Goal: Task Accomplishment & Management: Complete application form

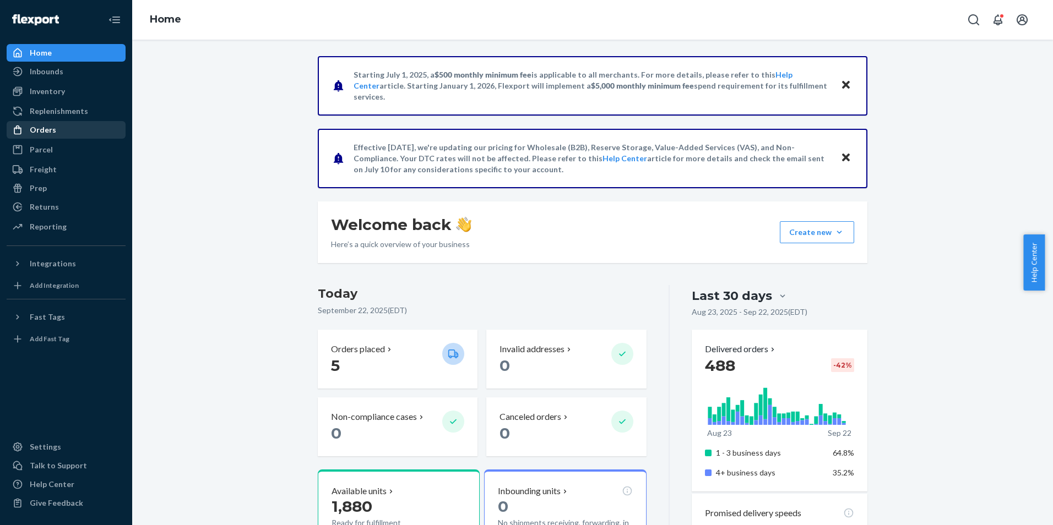
click at [66, 132] on div "Orders" at bounding box center [66, 129] width 117 height 15
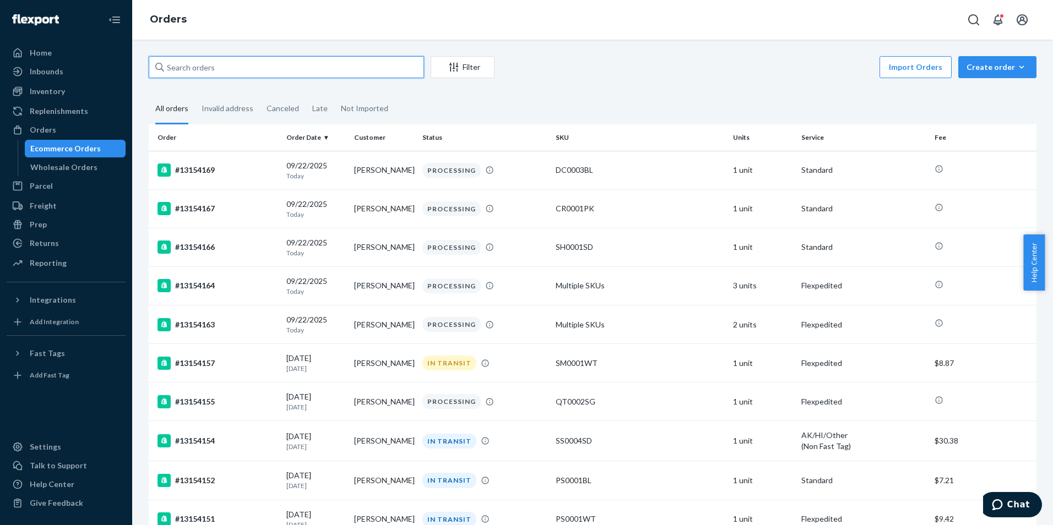
click at [186, 68] on input "text" at bounding box center [286, 67] width 275 height 22
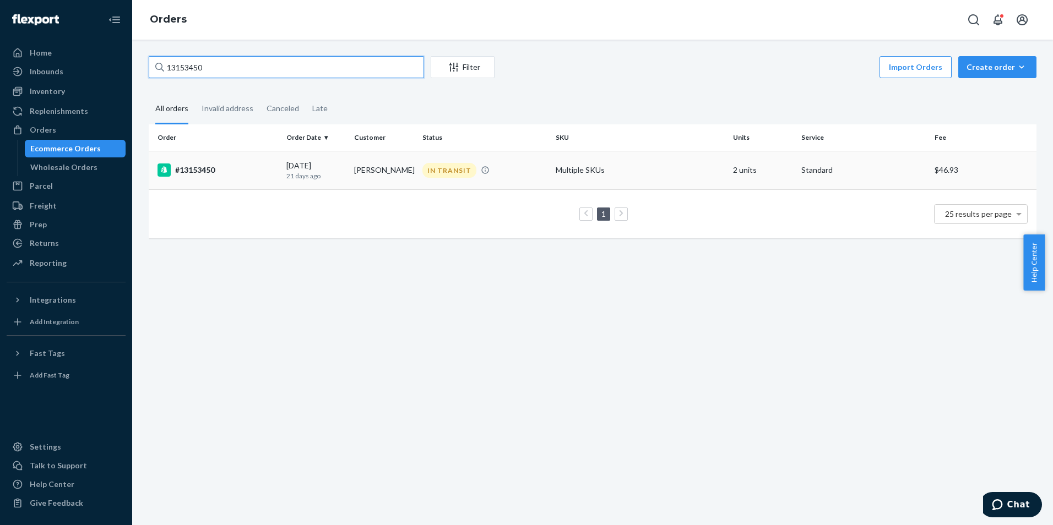
type input "13153450"
click at [218, 159] on td "#13153450" at bounding box center [215, 170] width 133 height 39
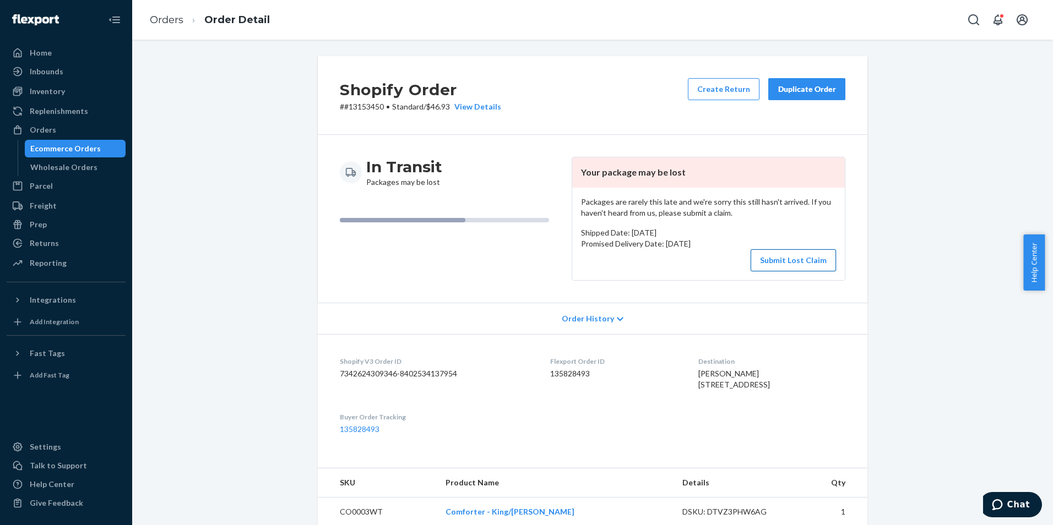
click at [785, 259] on button "Submit Lost Claim" at bounding box center [792, 260] width 85 height 22
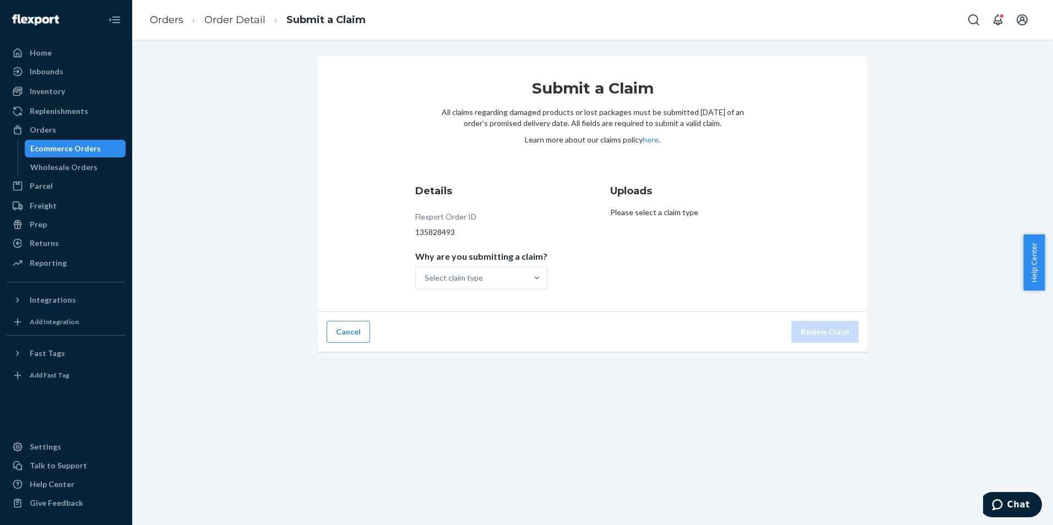
click at [482, 295] on div "Details Flexport Order ID 135828493 Why are you submitting a claim? Select clai…" at bounding box center [495, 236] width 160 height 119
click at [482, 278] on div "Select claim type" at bounding box center [454, 278] width 58 height 11
click at [426, 278] on input "Why are you submitting a claim? Select claim type" at bounding box center [425, 278] width 1 height 11
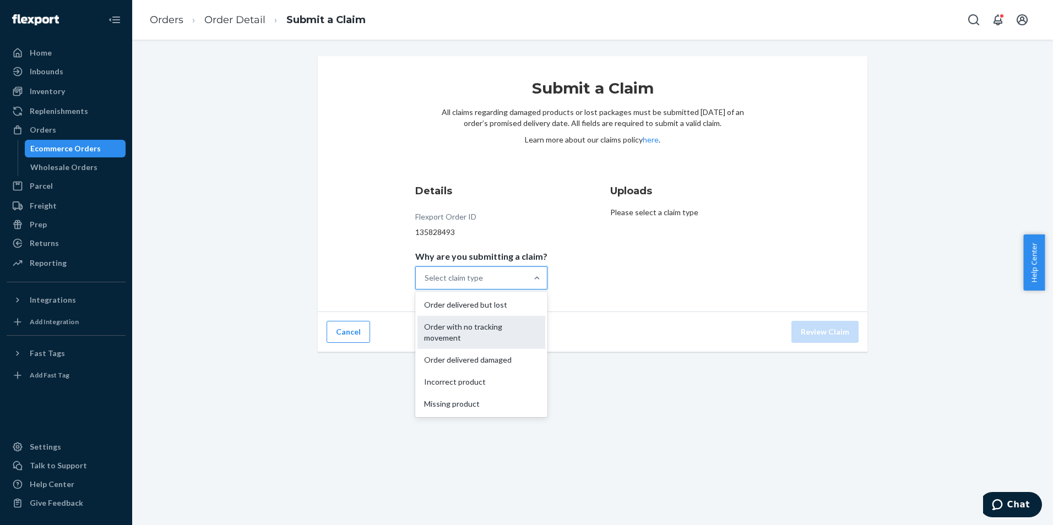
click at [502, 324] on div "Order with no tracking movement" at bounding box center [481, 332] width 128 height 33
click at [426, 284] on input "Why are you submitting a claim? option Order with no tracking movement focused,…" at bounding box center [425, 278] width 1 height 11
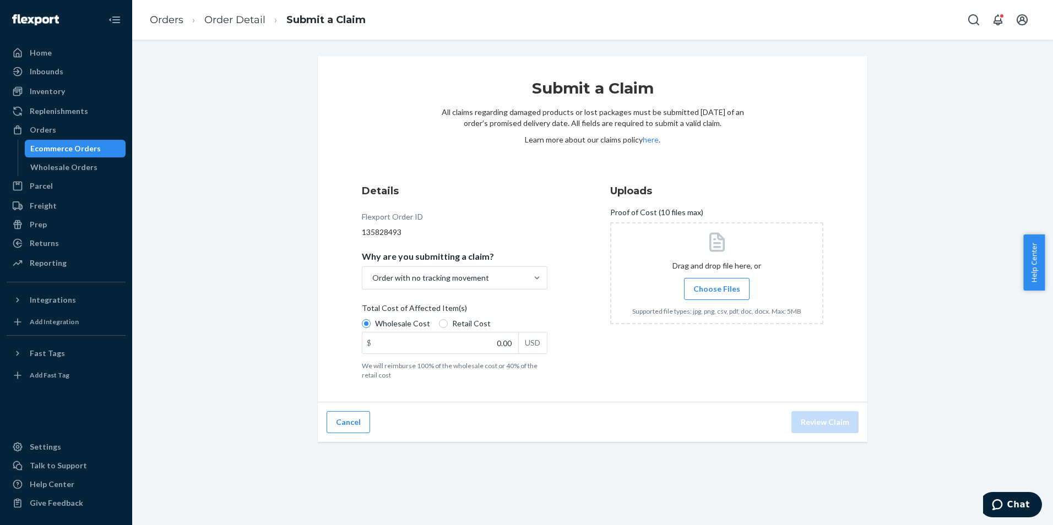
click at [442, 323] on label "Retail Cost" at bounding box center [465, 323] width 52 height 11
click at [442, 323] on input "Retail Cost" at bounding box center [443, 323] width 9 height 9
radio input "true"
radio input "false"
click at [486, 342] on input "0.00" at bounding box center [440, 343] width 156 height 21
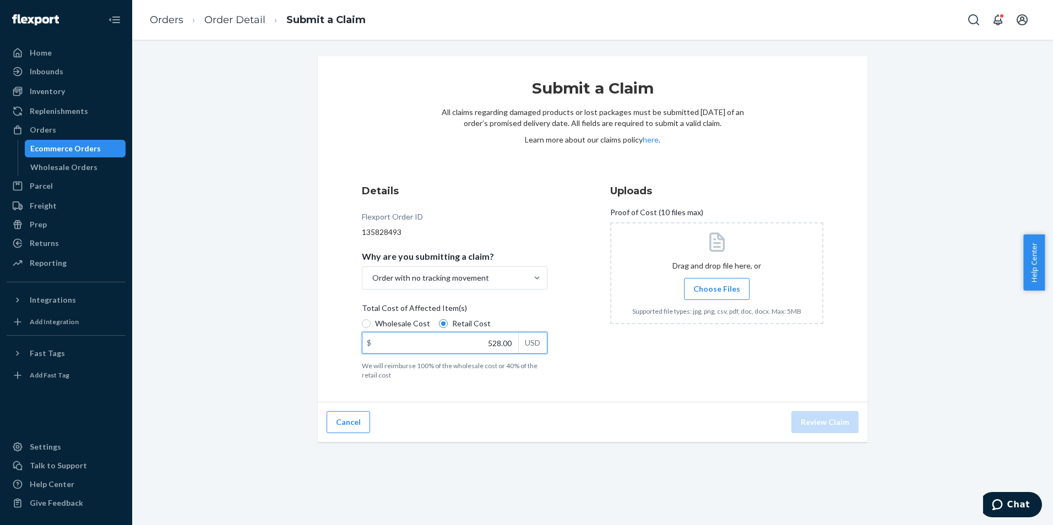
type input "528.00"
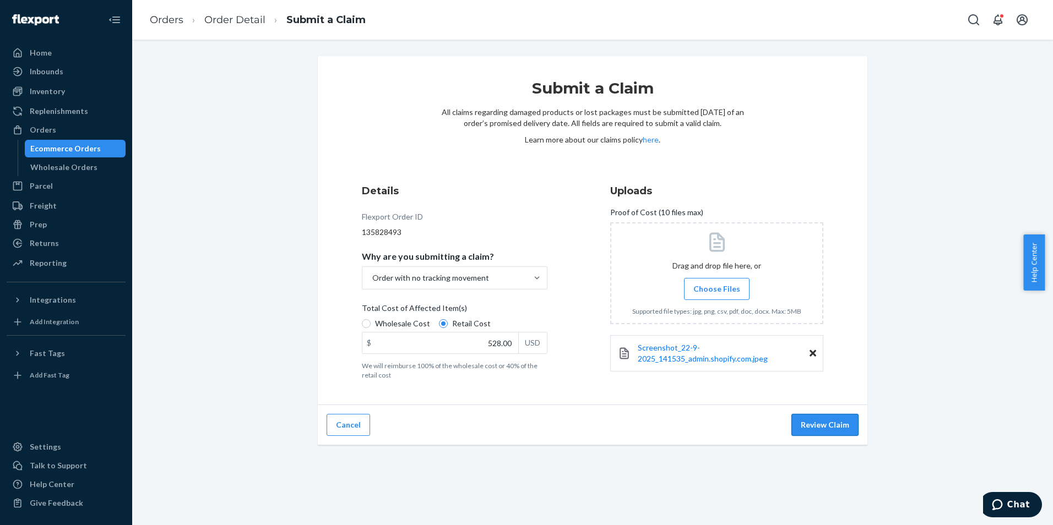
click at [826, 427] on button "Review Claim" at bounding box center [824, 425] width 67 height 22
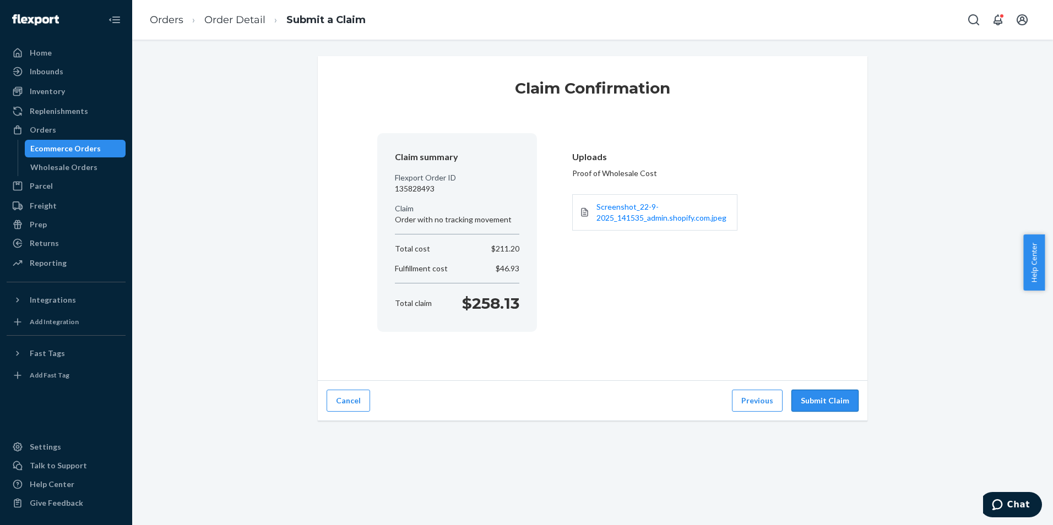
click at [824, 399] on button "Submit Claim" at bounding box center [824, 401] width 67 height 22
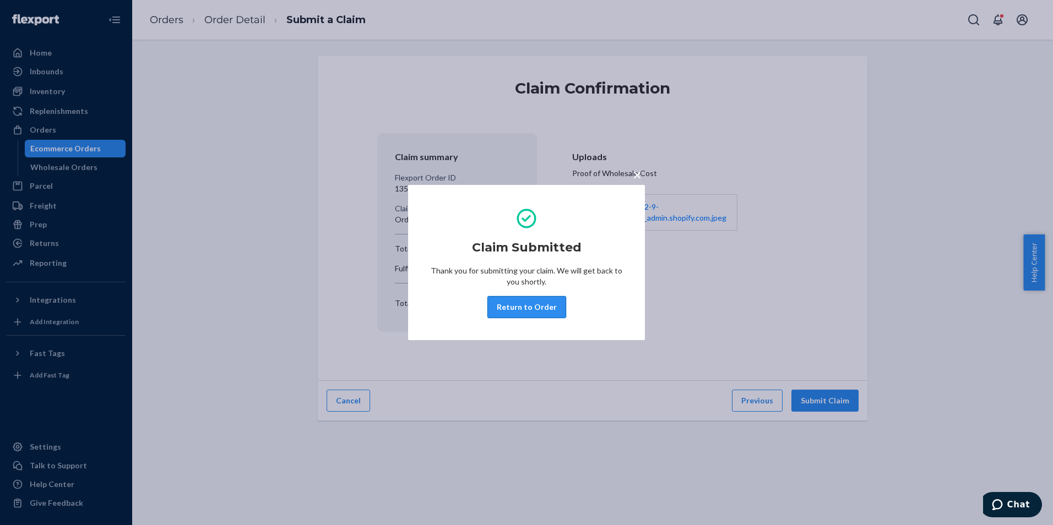
click at [524, 306] on button "Return to Order" at bounding box center [526, 307] width 79 height 22
